Goal: Task Accomplishment & Management: Use online tool/utility

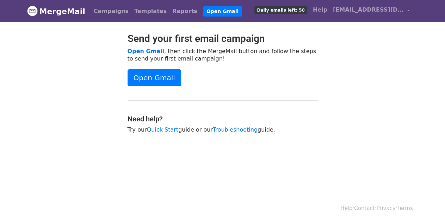
click at [286, 11] on span "Daily emails left: 50" at bounding box center [281, 10] width 53 height 8
click at [405, 11] on link "[EMAIL_ADDRESS][DOMAIN_NAME]" at bounding box center [371, 11] width 83 height 17
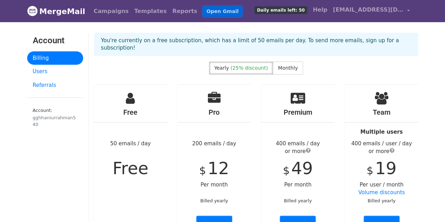
click at [203, 12] on link "Open Gmail" at bounding box center [222, 11] width 39 height 10
click at [56, 10] on link "MergeMail" at bounding box center [56, 11] width 58 height 15
